Goal: Find specific page/section: Find specific page/section

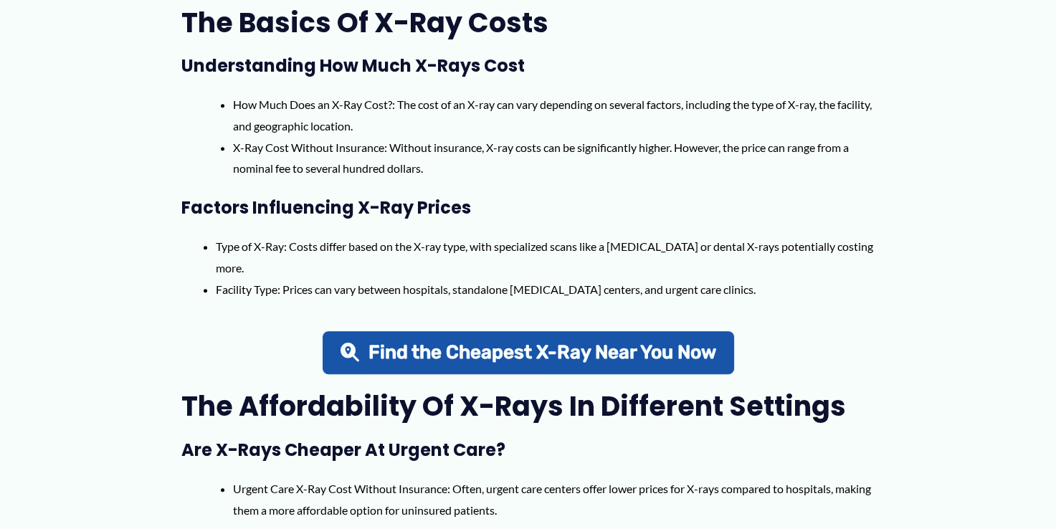
scroll to position [672, 0]
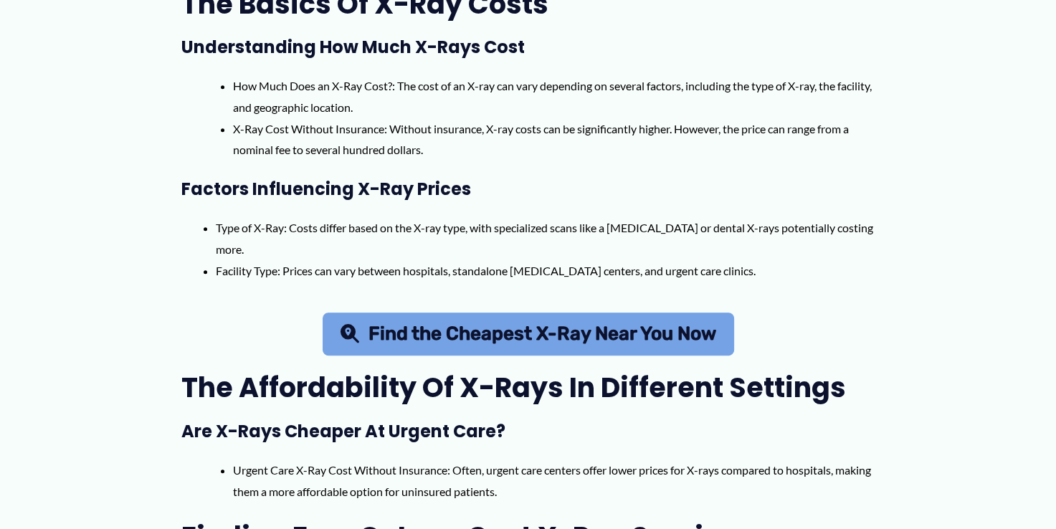
click at [544, 327] on span "Find the Cheapest X-Ray Near You Now" at bounding box center [542, 334] width 348 height 19
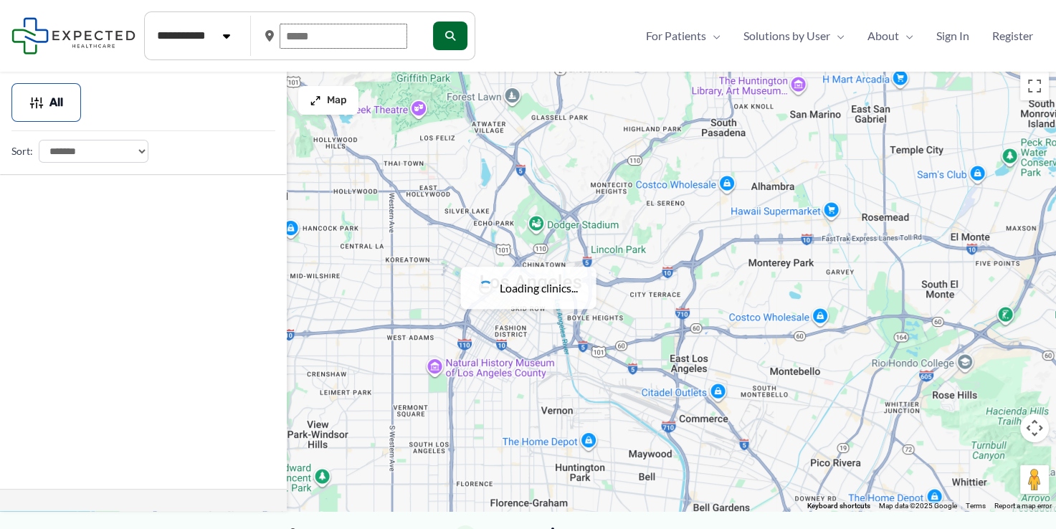
click at [315, 39] on input "text" at bounding box center [344, 36] width 128 height 25
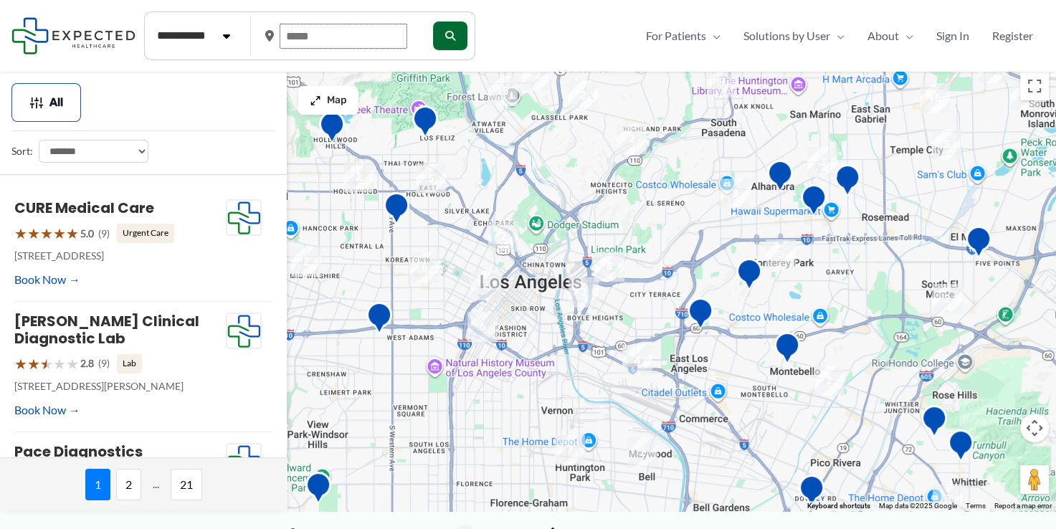
drag, startPoint x: 356, startPoint y: 36, endPoint x: 160, endPoint y: 39, distance: 196.4
click at [160, 39] on form "**********" at bounding box center [309, 35] width 331 height 49
click at [305, 47] on input "text" at bounding box center [344, 36] width 128 height 25
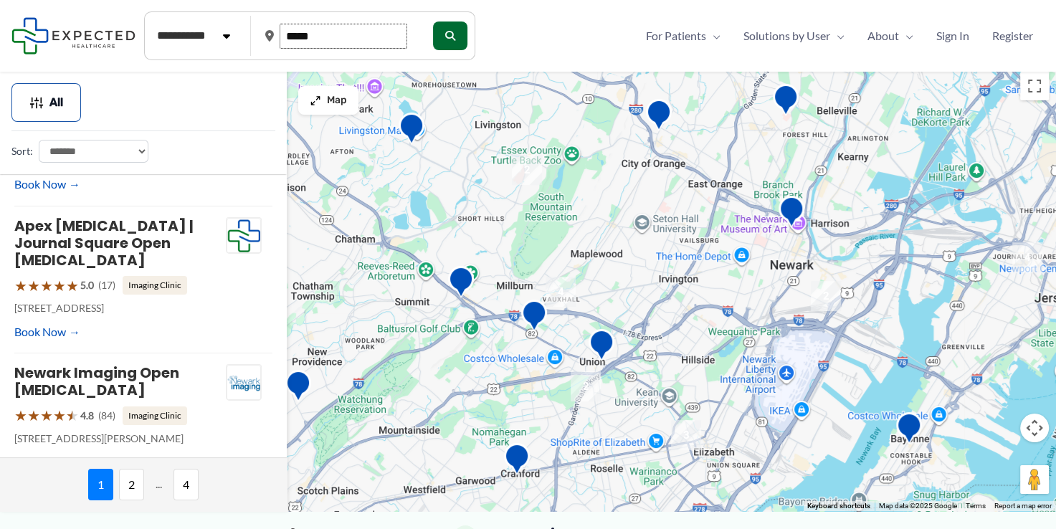
scroll to position [424, 0]
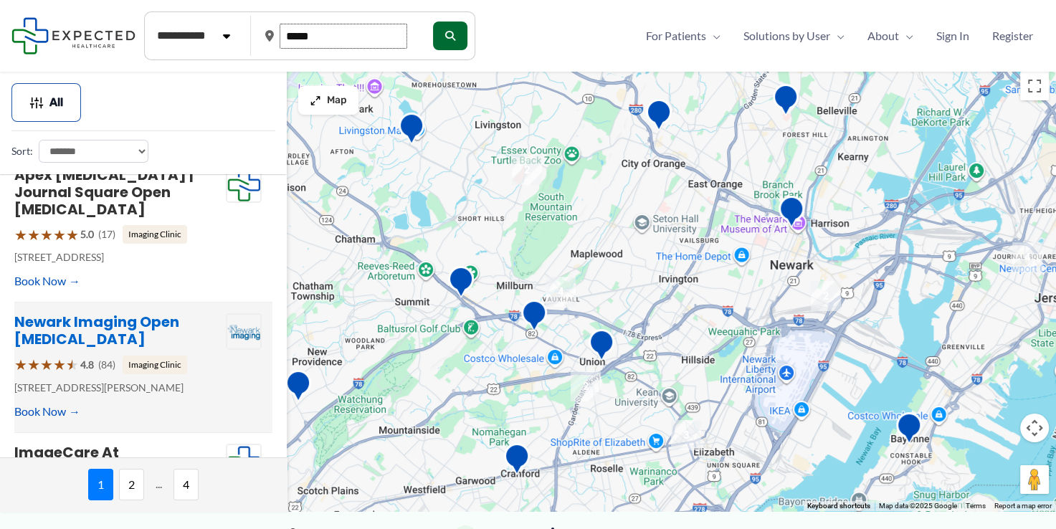
type input "*****"
click at [129, 312] on link "Newark Imaging Open [MEDICAL_DATA]" at bounding box center [96, 330] width 165 height 37
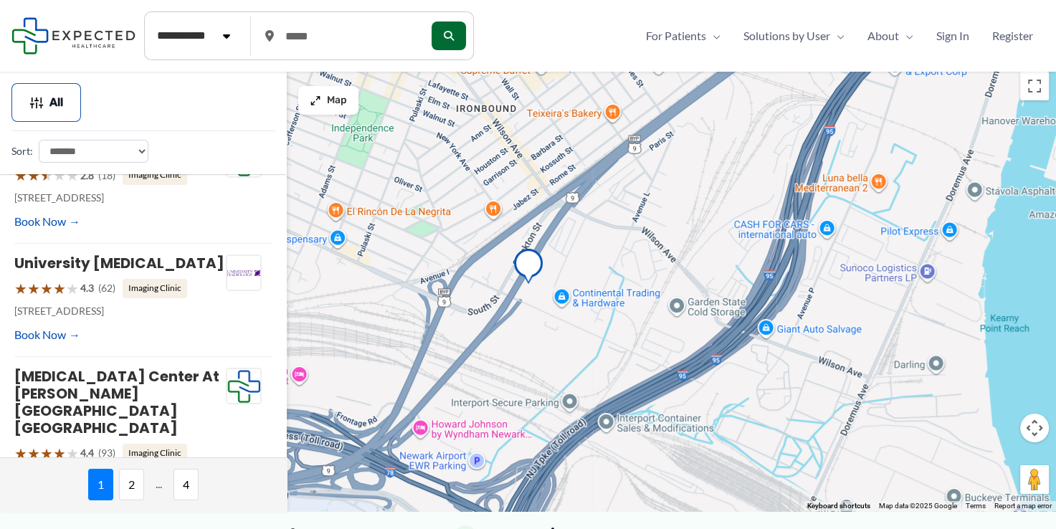
scroll to position [29, 0]
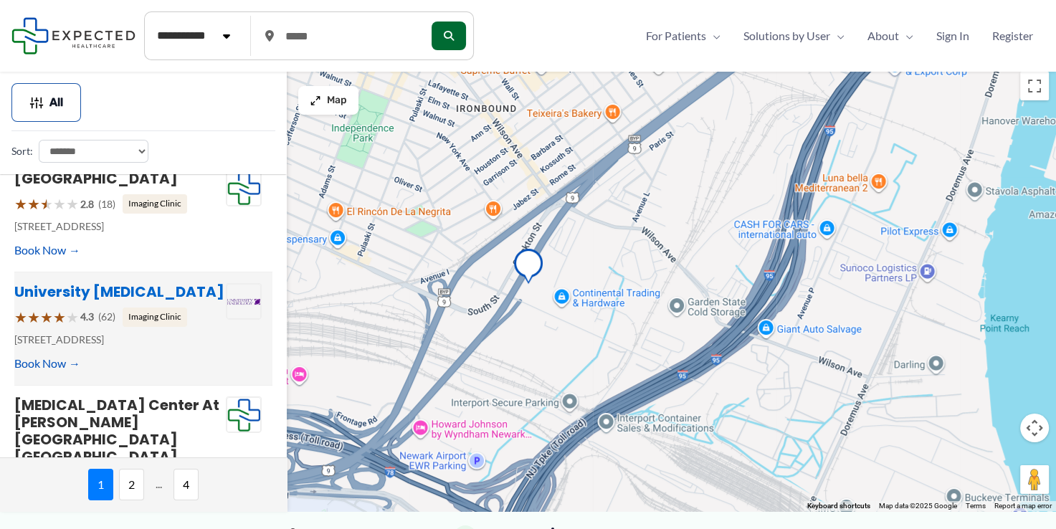
click at [62, 302] on link "University [MEDICAL_DATA]" at bounding box center [119, 292] width 210 height 20
